Goal: Book appointment/travel/reservation

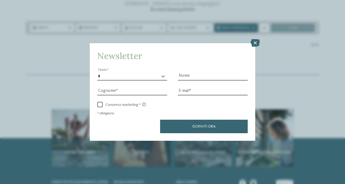
scroll to position [107, 0]
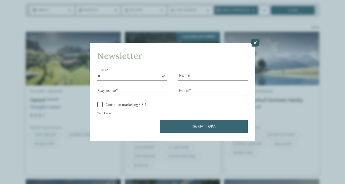
click at [254, 44] on icon at bounding box center [255, 43] width 9 height 8
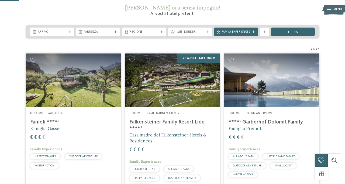
scroll to position [77, 0]
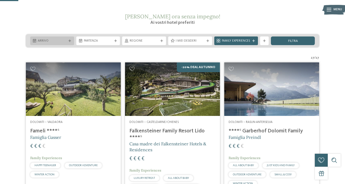
click at [51, 39] on div "Arrivo" at bounding box center [52, 41] width 31 height 5
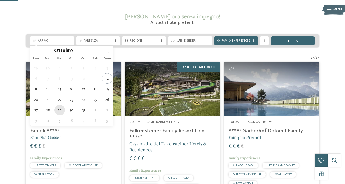
type div "[DATE]"
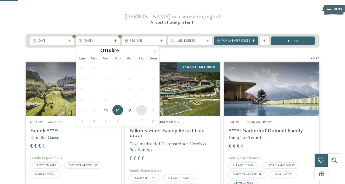
type div "[DATE]"
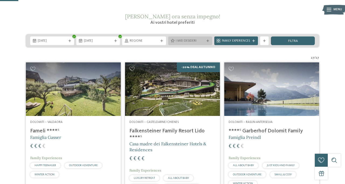
click at [194, 40] on span "I miei desideri" at bounding box center [190, 41] width 29 height 4
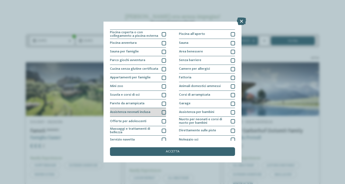
scroll to position [6, 0]
click at [241, 19] on icon at bounding box center [241, 22] width 9 height 8
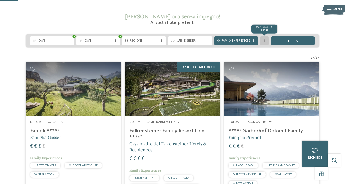
click at [266, 42] on div "mostra altri filtri" at bounding box center [264, 40] width 9 height 9
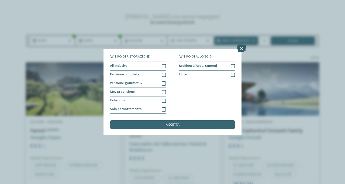
click at [242, 49] on icon at bounding box center [241, 48] width 9 height 8
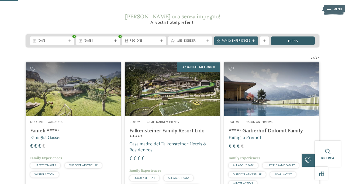
click at [287, 41] on div "filtra" at bounding box center [293, 40] width 44 height 9
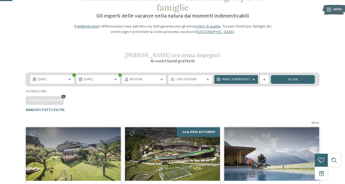
scroll to position [38, 0]
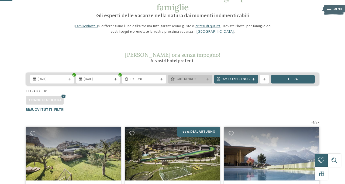
click at [194, 81] on span "I miei desideri" at bounding box center [190, 79] width 29 height 4
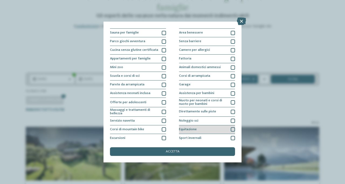
scroll to position [23, 0]
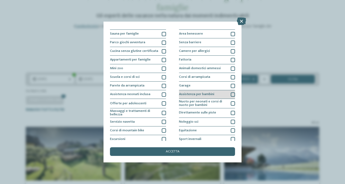
click at [194, 94] on span "Assistenza per bambini" at bounding box center [196, 95] width 35 height 4
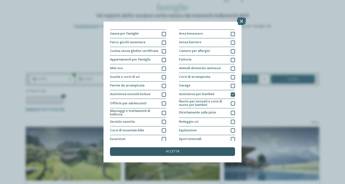
click at [184, 153] on div "accetta" at bounding box center [172, 151] width 125 height 9
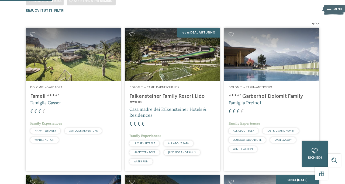
scroll to position [142, 0]
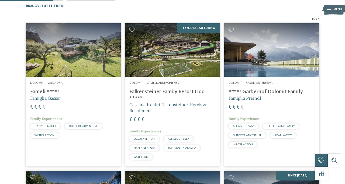
click at [278, 93] on h4 "****ˢ Garberhof Dolomit Family" at bounding box center [272, 91] width 86 height 6
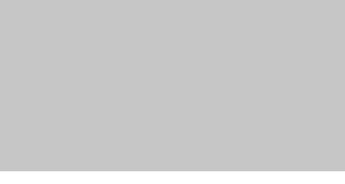
scroll to position [425, 0]
